Goal: Task Accomplishment & Management: Manage account settings

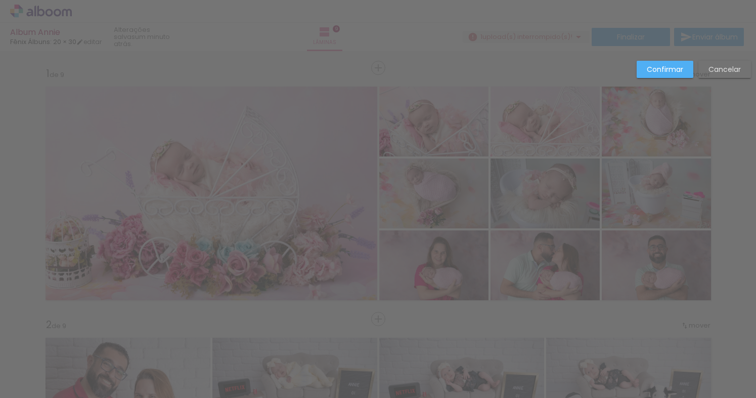
scroll to position [0, 6514]
